Goal: Task Accomplishment & Management: Complete application form

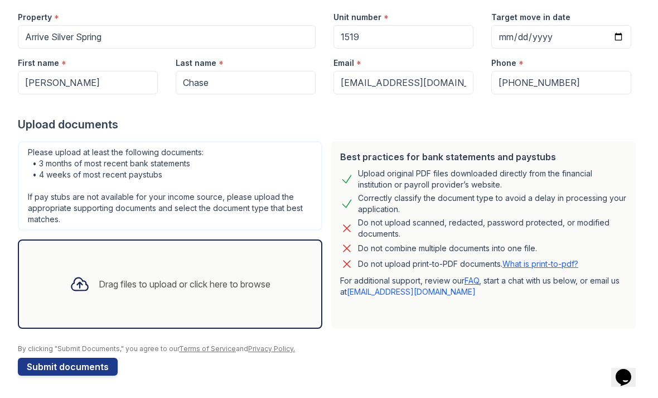
scroll to position [111, 0]
click at [177, 300] on div "Drag files to upload or click here to browse" at bounding box center [170, 284] width 219 height 38
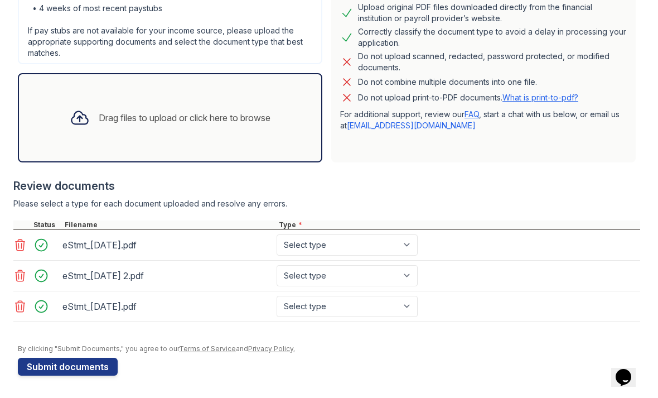
scroll to position [277, 0]
click at [388, 247] on select "Select type Paystub Bank Statement Offer Letter Tax Documents Benefit Award Let…" at bounding box center [347, 244] width 141 height 21
select select "bank_statement"
click at [370, 270] on select "Select type Paystub Bank Statement Offer Letter Tax Documents Benefit Award Let…" at bounding box center [347, 275] width 141 height 21
select select "bank_statement"
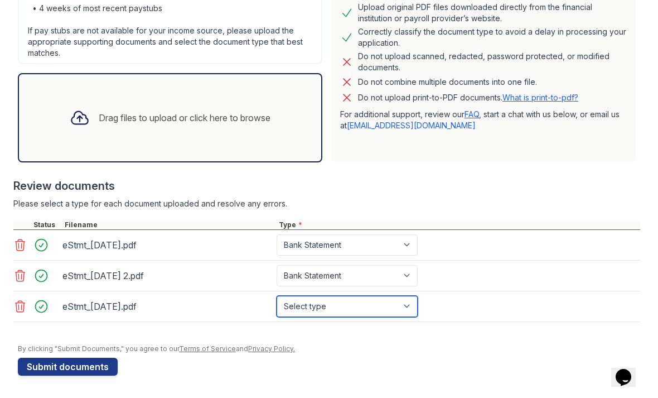
click at [375, 301] on select "Select type Paystub Bank Statement Offer Letter Tax Documents Benefit Award Let…" at bounding box center [347, 306] width 141 height 21
select select "bank_statement"
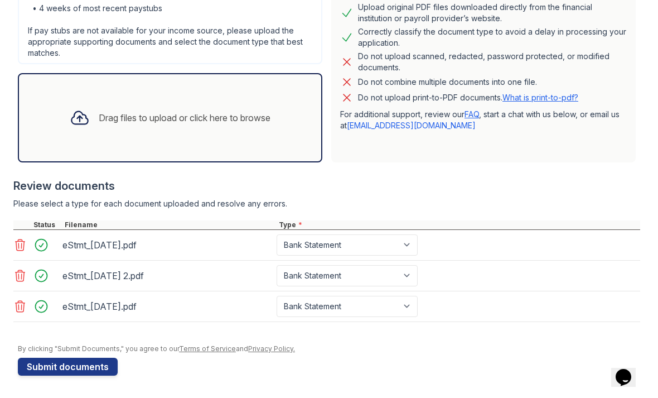
click at [440, 178] on div "Review documents" at bounding box center [326, 186] width 627 height 16
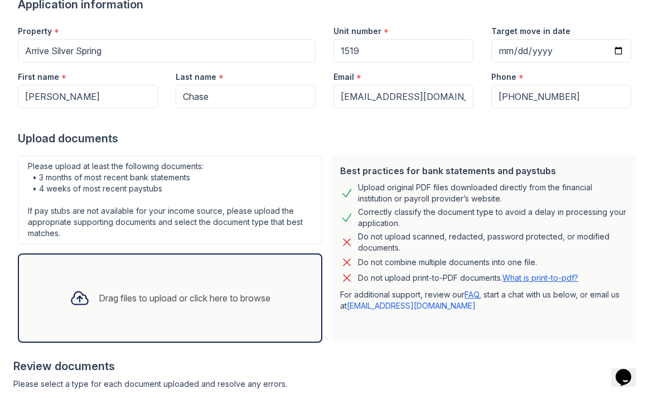
scroll to position [95, 0]
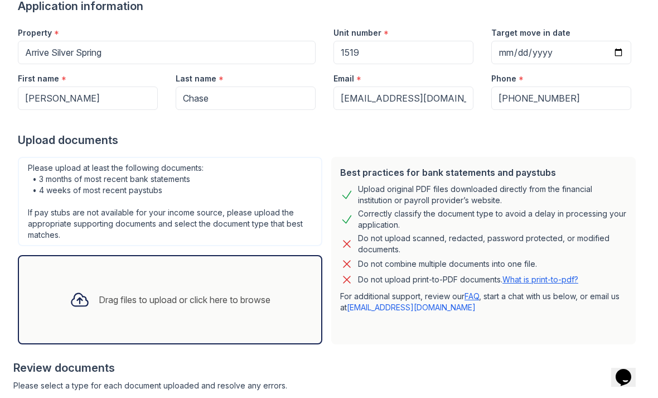
click at [196, 278] on div "Drag files to upload or click here to browse" at bounding box center [170, 299] width 305 height 89
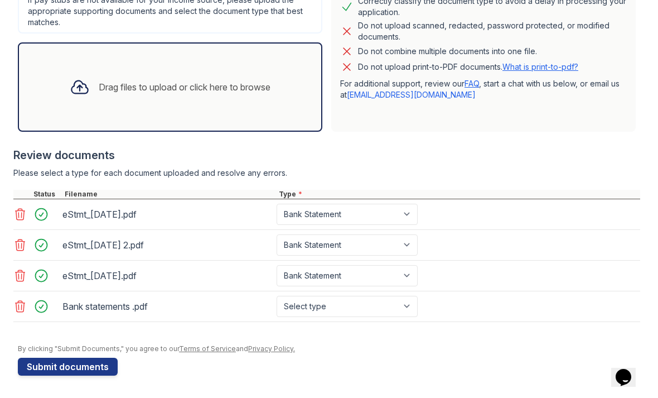
scroll to position [308, 0]
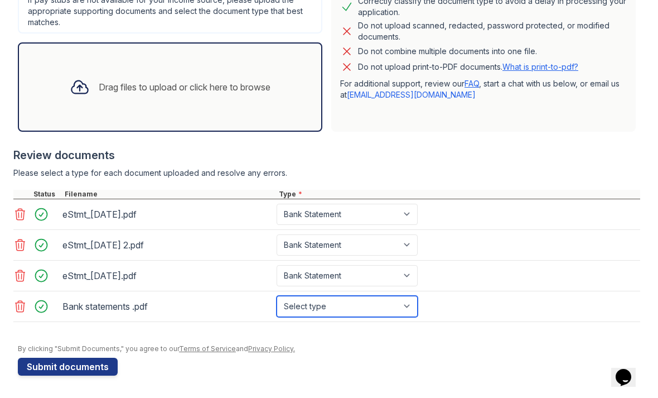
click at [387, 305] on select "Select type Paystub Bank Statement Offer Letter Tax Documents Benefit Award Let…" at bounding box center [347, 306] width 141 height 21
select select "paystub"
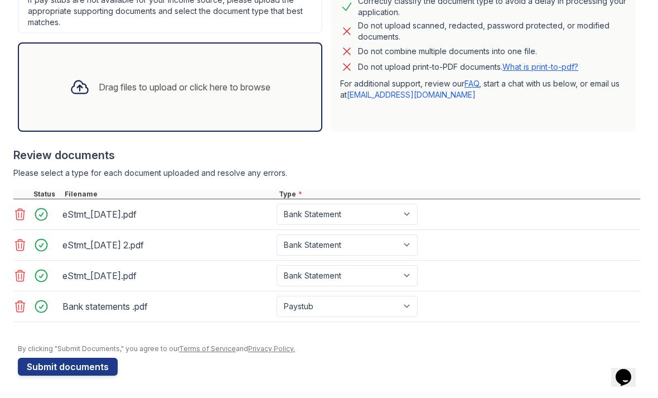
click at [101, 358] on button "Submit documents" at bounding box center [68, 367] width 100 height 18
